Goal: Book appointment/travel/reservation

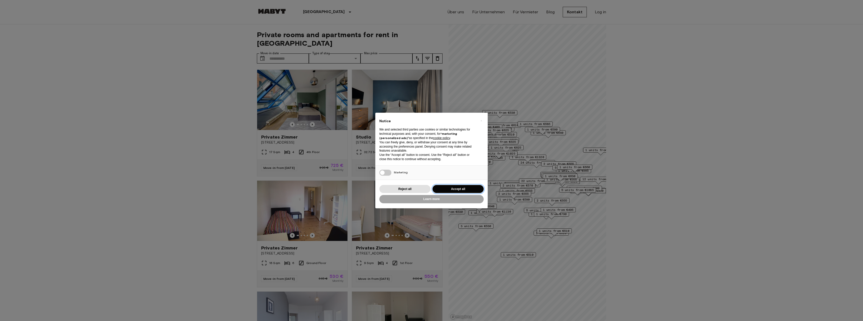
click at [457, 187] on button "Accept all" at bounding box center [457, 189] width 51 height 8
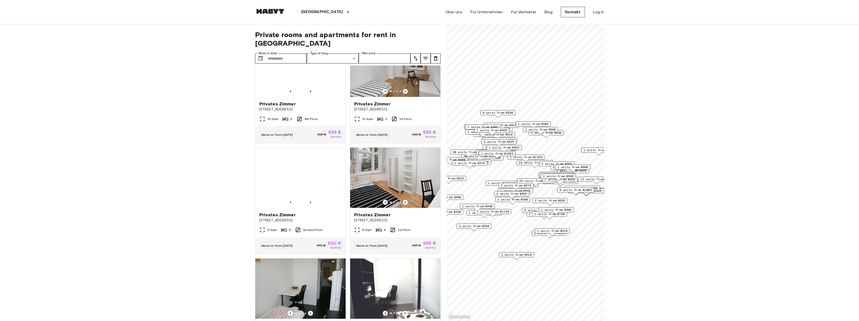
scroll to position [351, 0]
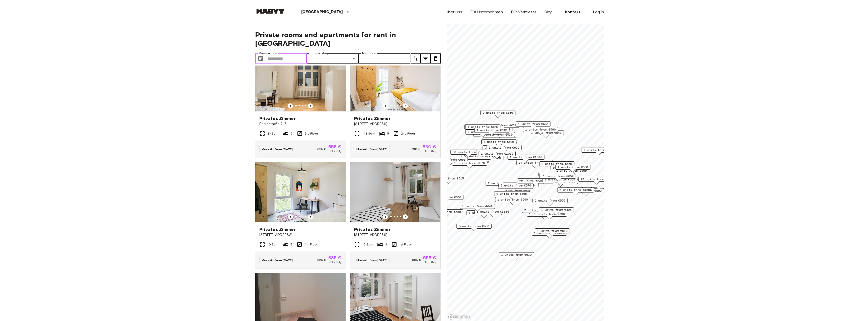
click at [275, 54] on input "Move-in date" at bounding box center [287, 58] width 39 height 10
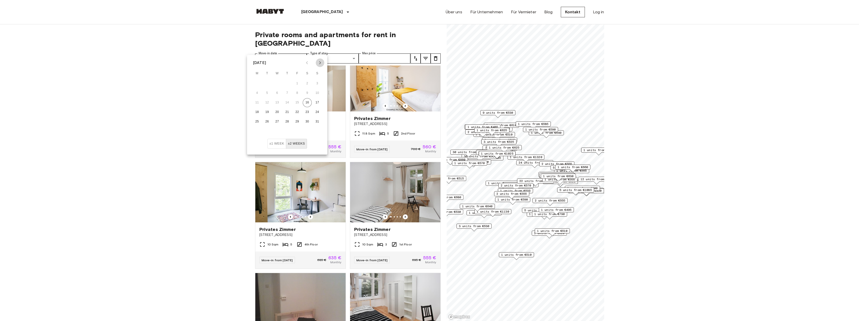
click at [318, 62] on icon "Next month" at bounding box center [320, 63] width 6 height 6
click at [257, 84] on button "1" at bounding box center [257, 83] width 9 height 9
type input "**********"
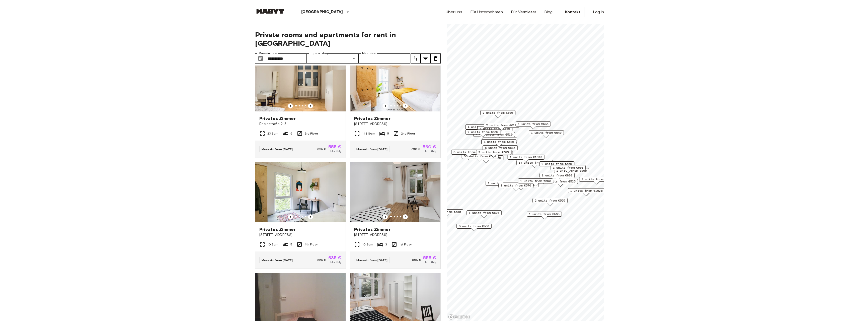
click at [325, 51] on label "Type of stay" at bounding box center [319, 53] width 18 height 4
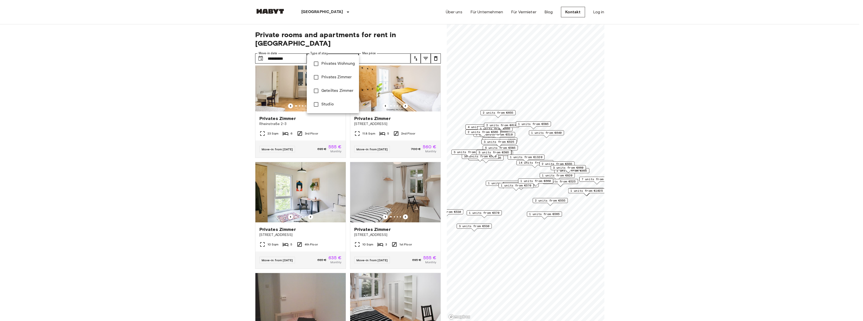
drag, startPoint x: 360, startPoint y: 49, endPoint x: 365, endPoint y: 47, distance: 5.8
click at [363, 48] on div at bounding box center [431, 160] width 863 height 321
click at [332, 77] on span "Privates Zimmer" at bounding box center [338, 77] width 34 height 6
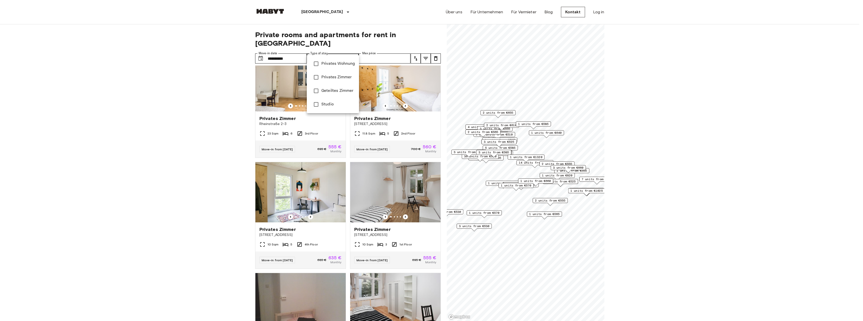
type input "**********"
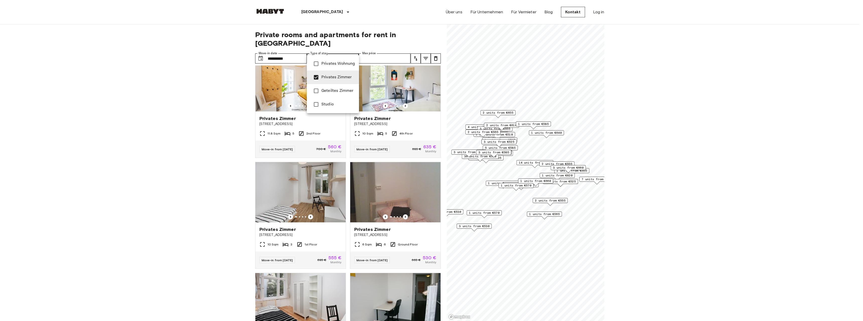
click at [406, 24] on div at bounding box center [431, 160] width 863 height 321
click at [202, 97] on div at bounding box center [431, 160] width 863 height 321
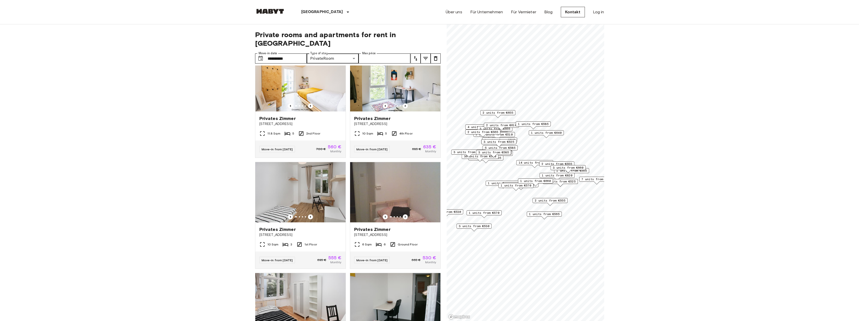
click at [426, 57] on icon "tune" at bounding box center [425, 58] width 5 height 3
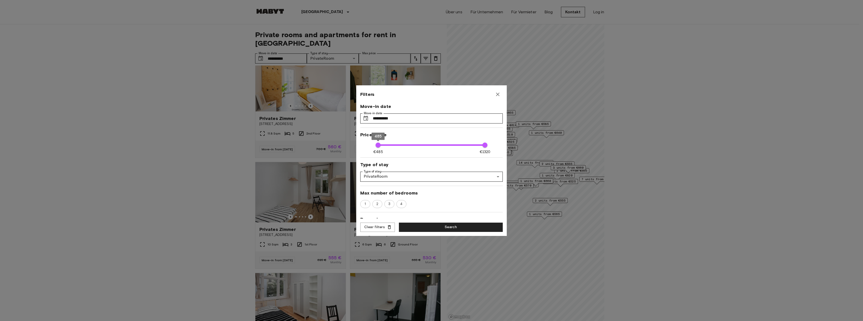
type input "****"
click at [430, 49] on div at bounding box center [431, 160] width 863 height 321
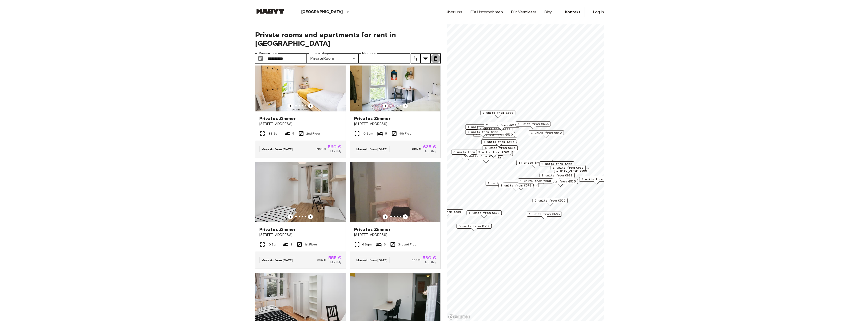
click at [434, 56] on icon "tune" at bounding box center [436, 58] width 4 height 5
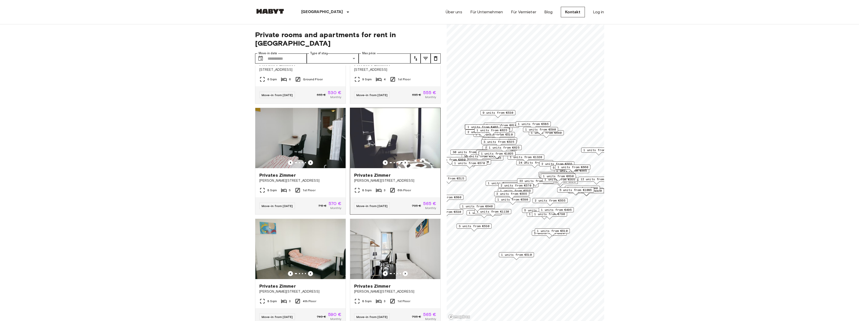
scroll to position [727, 0]
